Goal: Task Accomplishment & Management: Manage account settings

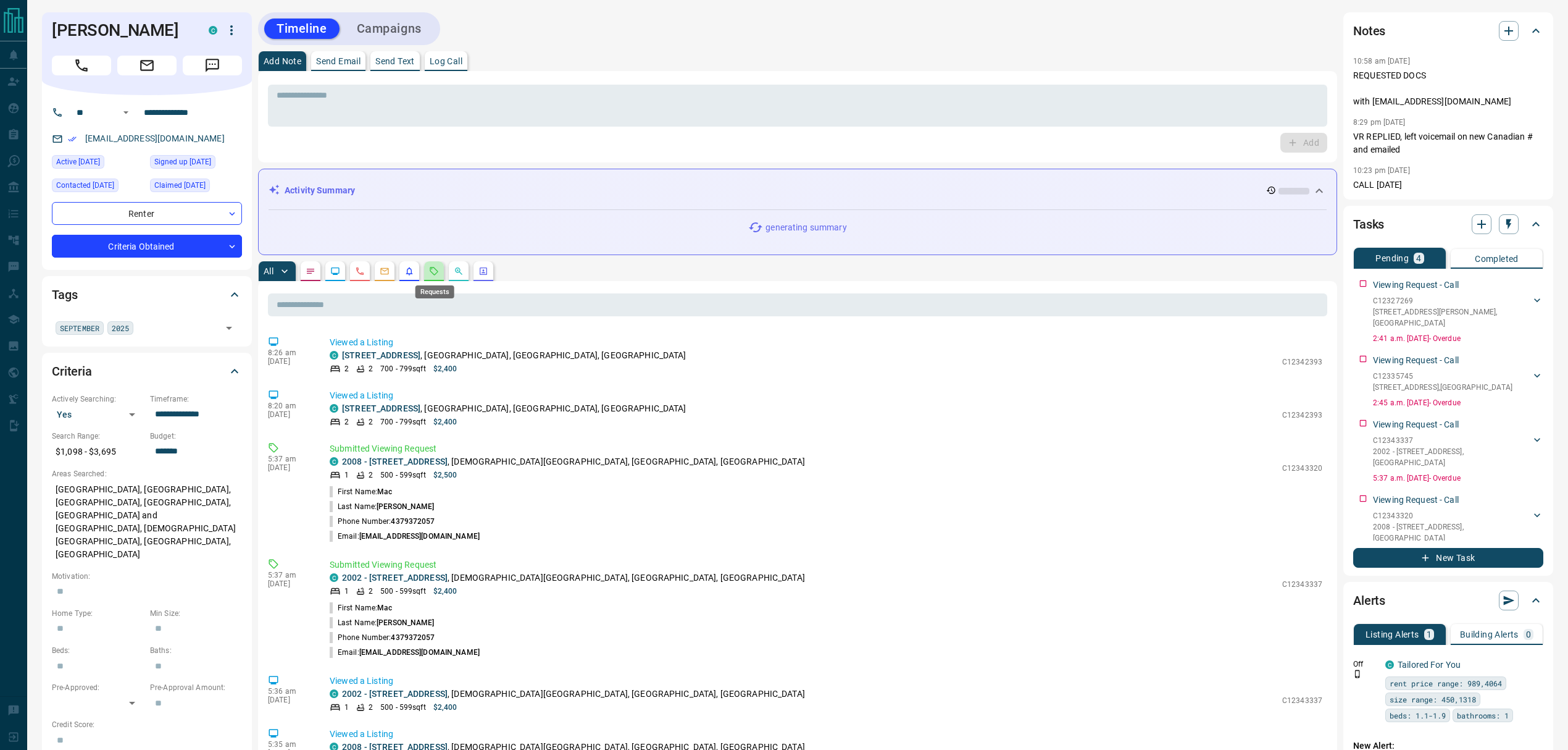
click at [435, 272] on icon "Requests" at bounding box center [434, 271] width 10 height 10
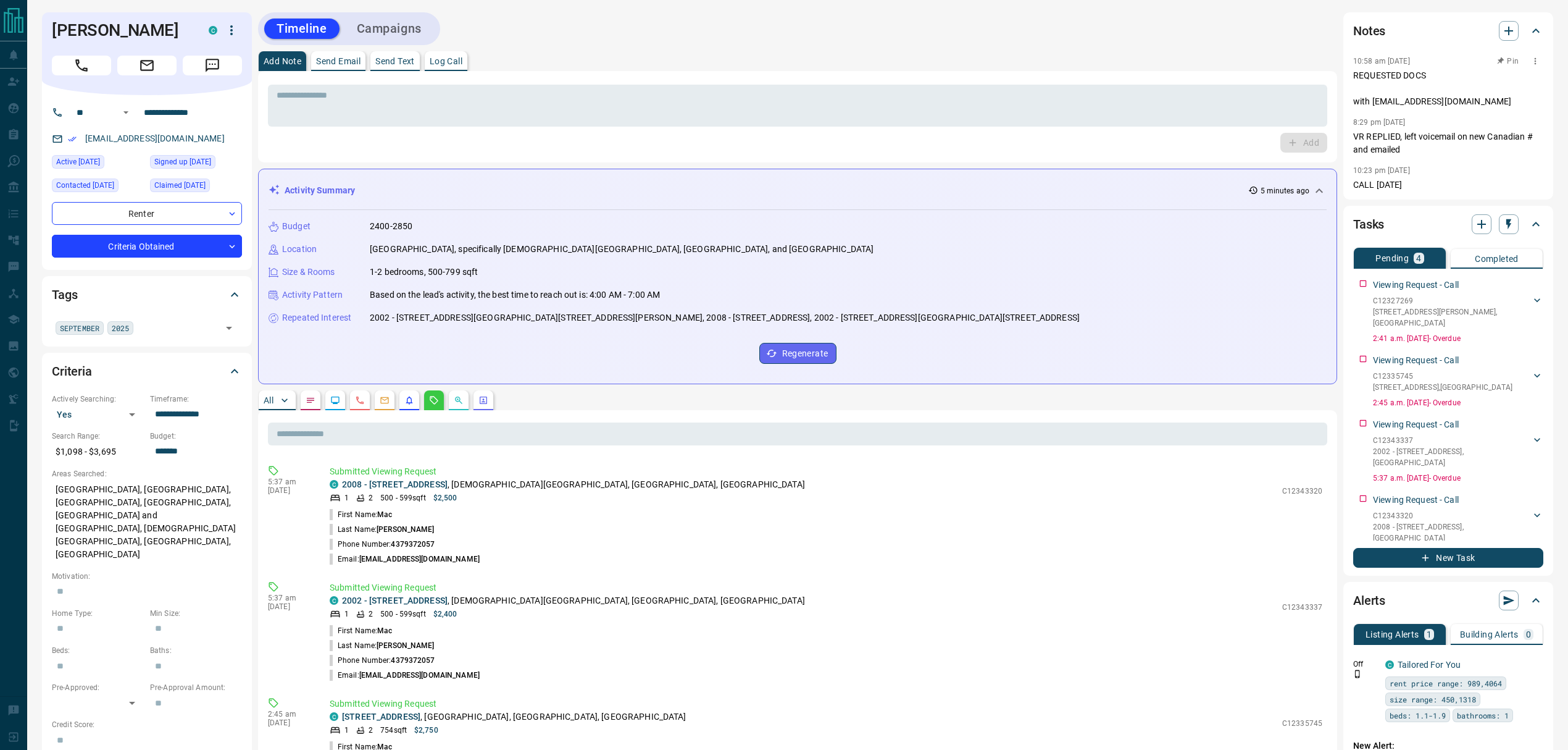
drag, startPoint x: 1373, startPoint y: 102, endPoint x: 1536, endPoint y: 102, distance: 163.0
click at [1536, 102] on p "REQUESTED DOCS with [EMAIL_ADDRESS][DOMAIN_NAME]" at bounding box center [1449, 89] width 190 height 39
copy p "[EMAIL_ADDRESS][DOMAIN_NAME]"
click at [384, 122] on div "* ​" at bounding box center [797, 105] width 1059 height 42
click at [165, 337] on div "[DATE] ​" at bounding box center [147, 327] width 190 height 21
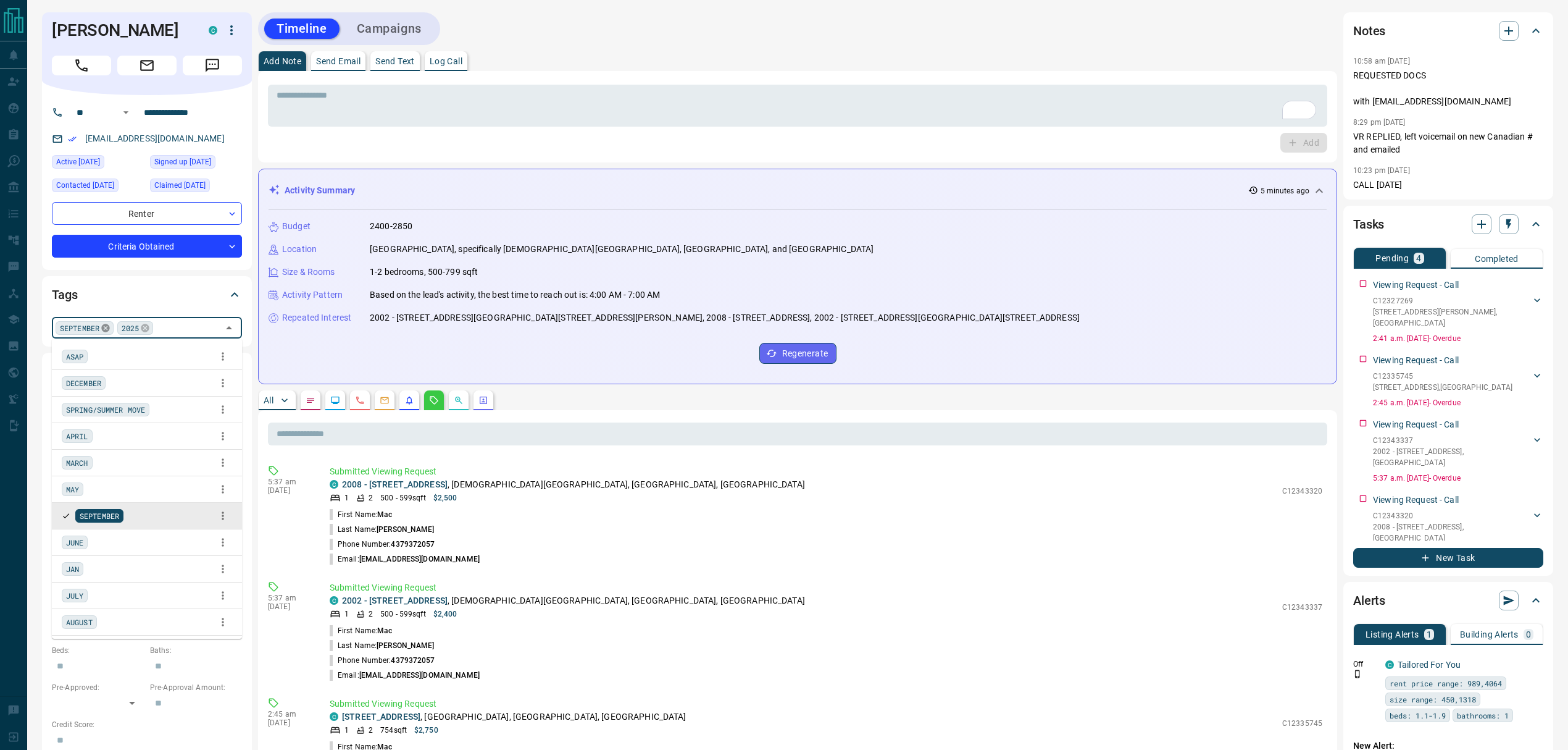
click at [107, 327] on icon at bounding box center [105, 328] width 10 height 10
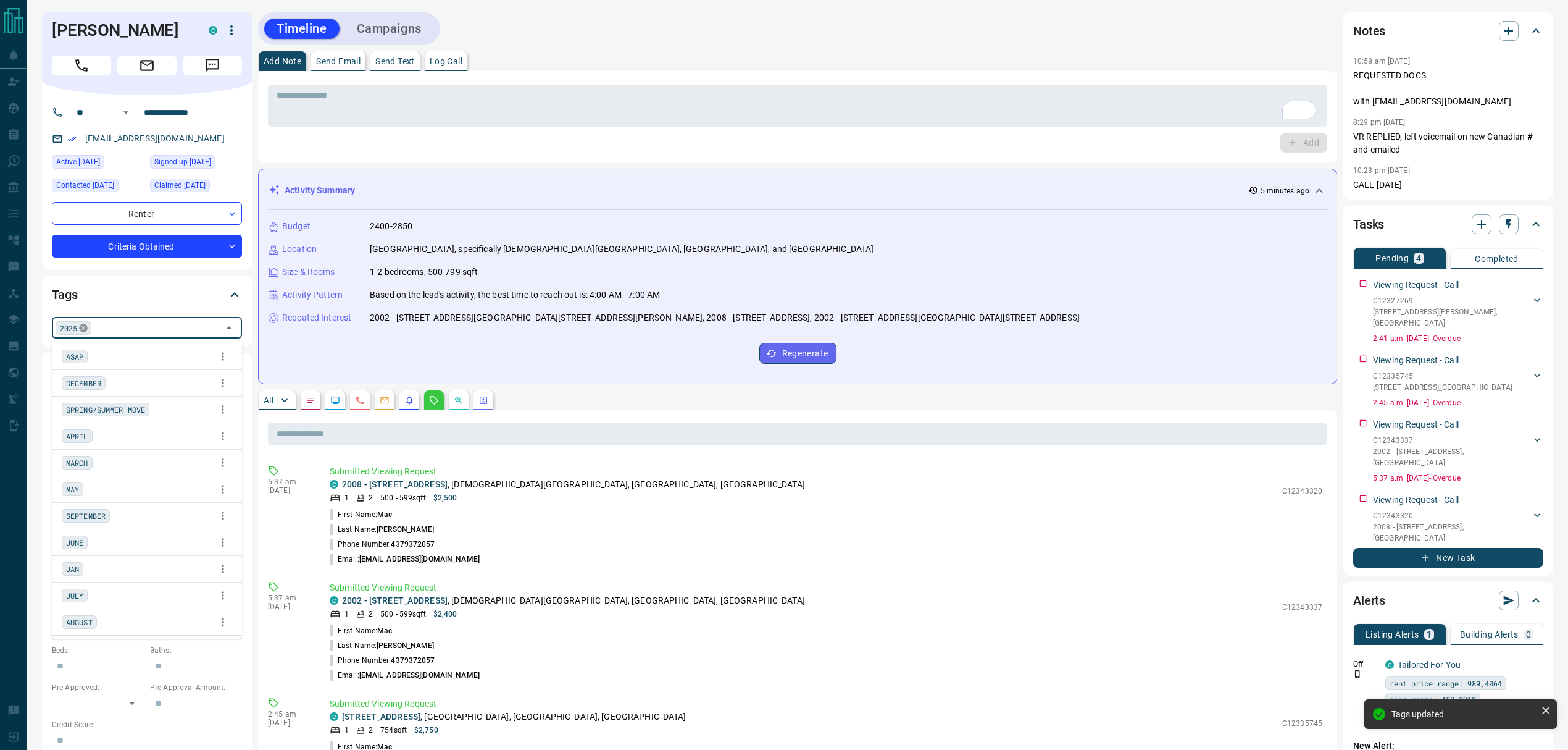
click at [81, 326] on icon at bounding box center [83, 328] width 8 height 8
click at [536, 55] on div "Add Note Send Email Send Text Log Call" at bounding box center [797, 61] width 1079 height 20
